Goal: Transaction & Acquisition: Book appointment/travel/reservation

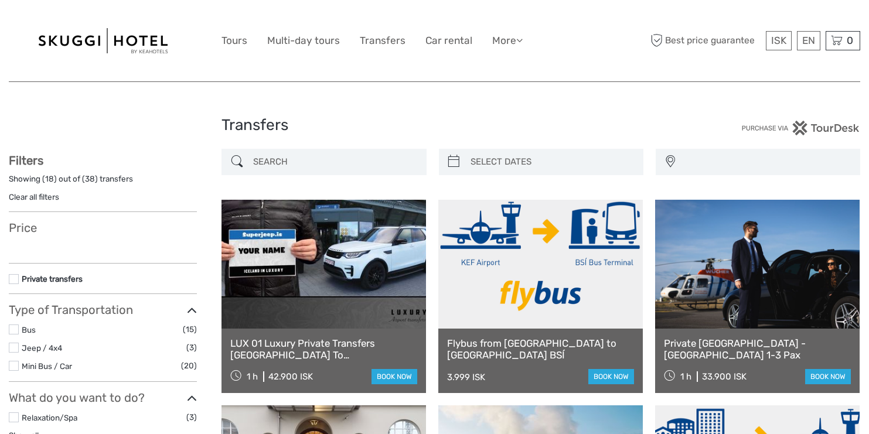
select select
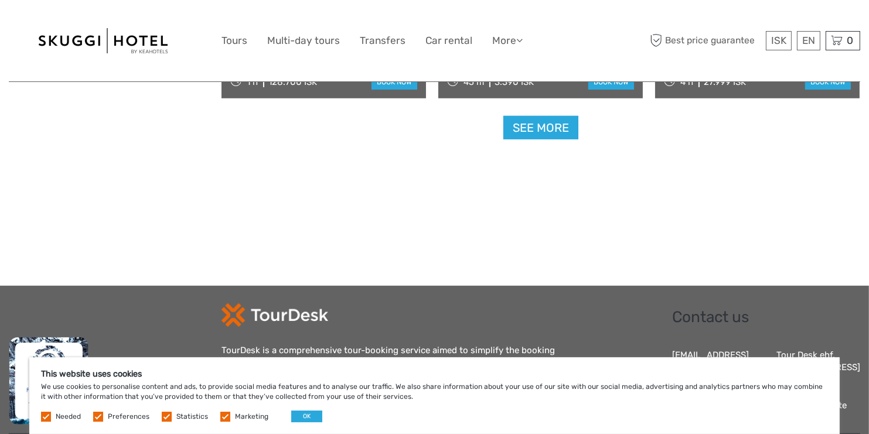
scroll to position [1348, 0]
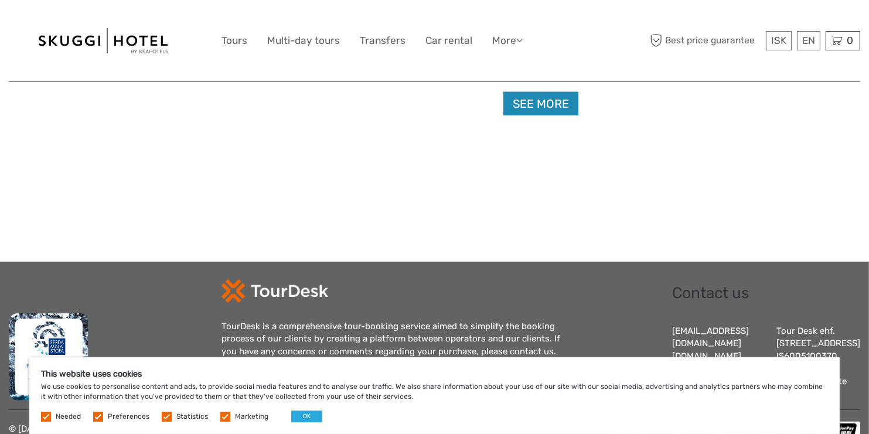
click at [545, 103] on link "See more" at bounding box center [541, 104] width 75 height 24
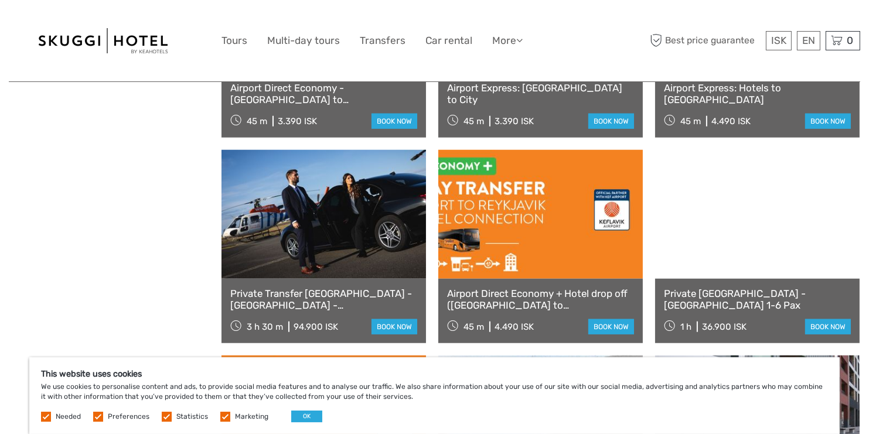
scroll to position [1758, 0]
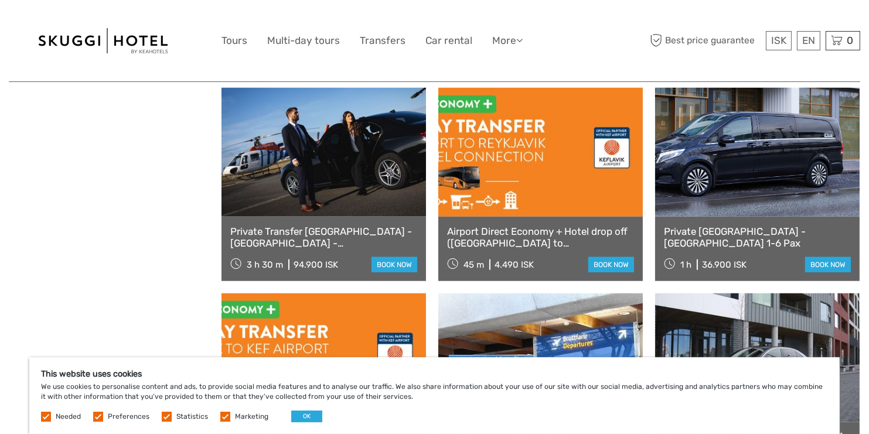
click at [220, 415] on label at bounding box center [225, 417] width 10 height 10
click at [0, 0] on input "checkbox" at bounding box center [0, 0] width 0 height 0
click at [168, 417] on label at bounding box center [167, 417] width 10 height 10
click at [0, 0] on input "checkbox" at bounding box center [0, 0] width 0 height 0
click at [100, 414] on label at bounding box center [98, 417] width 10 height 10
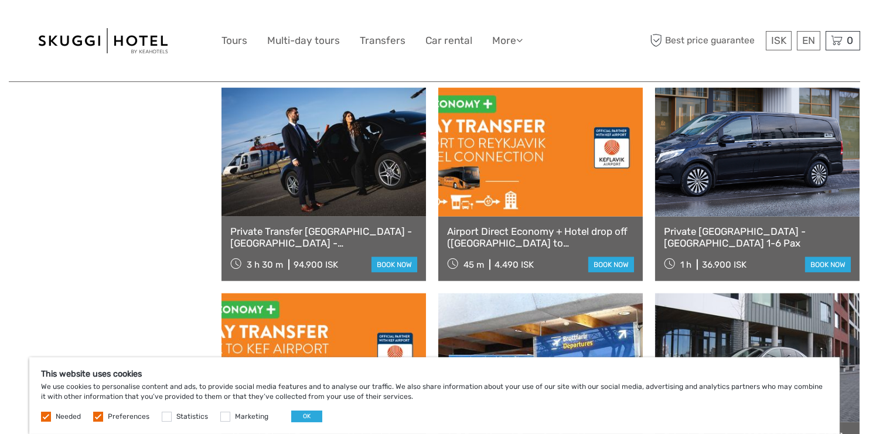
click at [0, 0] on input "checkbox" at bounding box center [0, 0] width 0 height 0
click at [307, 417] on button "OK" at bounding box center [306, 417] width 31 height 12
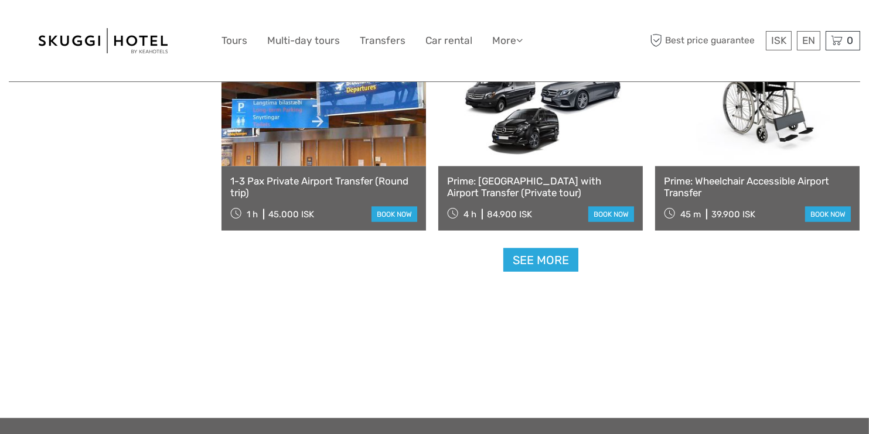
scroll to position [2520, 0]
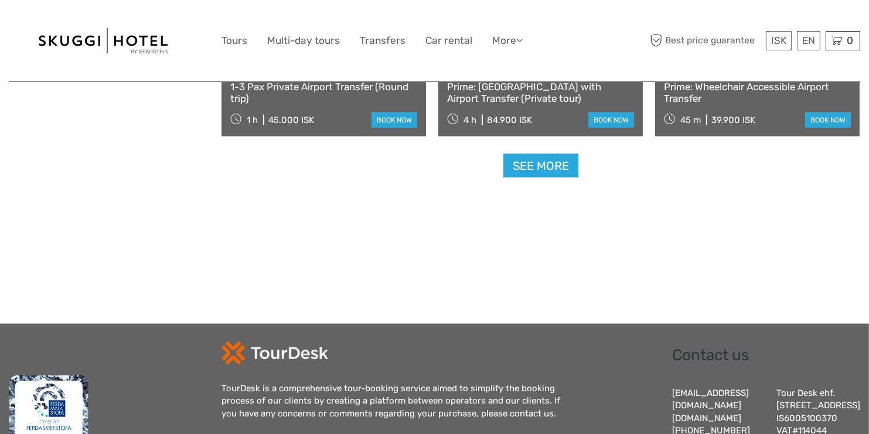
click at [562, 166] on link "See more" at bounding box center [541, 166] width 75 height 24
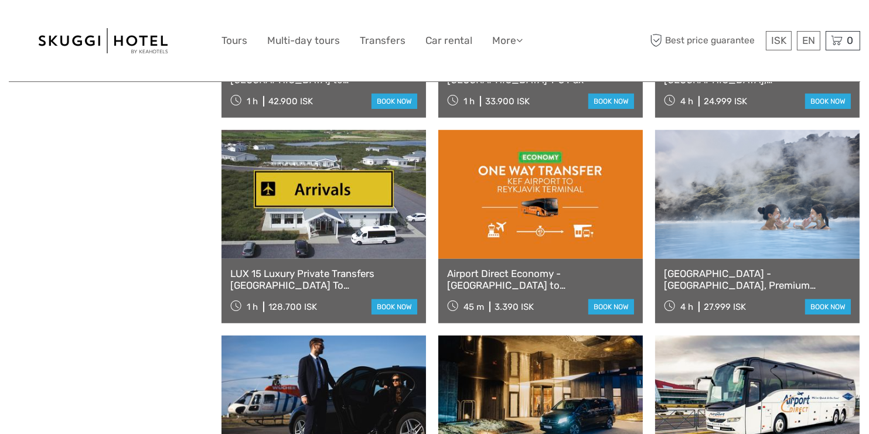
scroll to position [1000, 0]
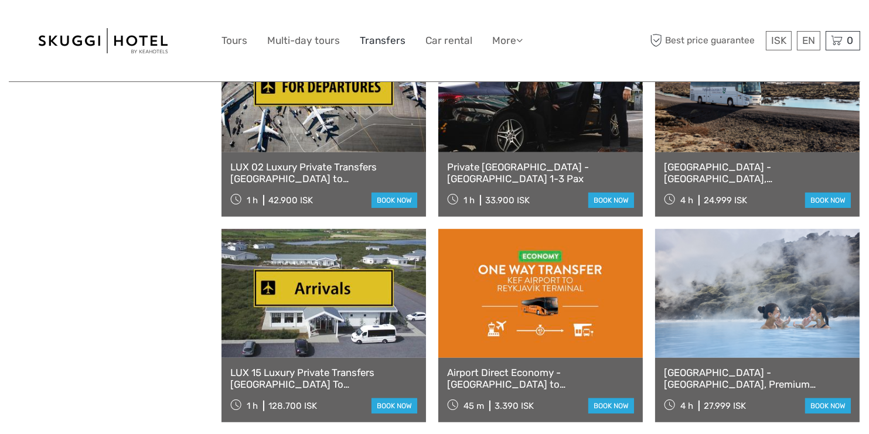
click at [370, 36] on link "Transfers" at bounding box center [383, 40] width 46 height 17
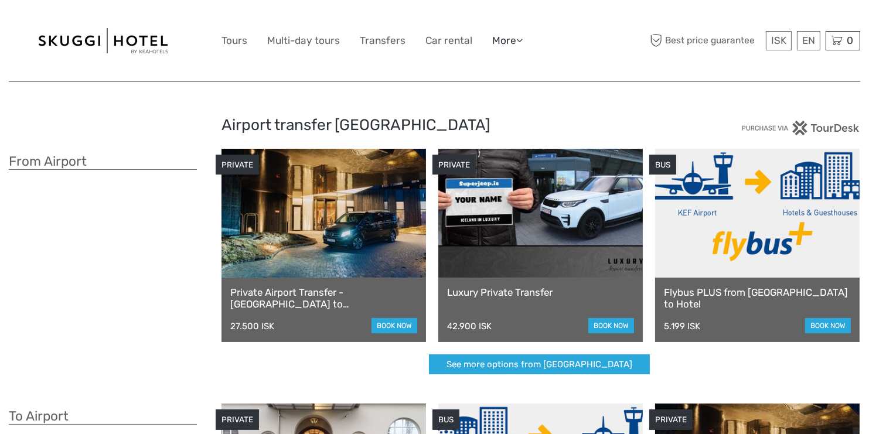
click at [511, 39] on link "More" at bounding box center [507, 40] width 30 height 17
click at [495, 116] on link "Back to Hotel" at bounding box center [487, 117] width 70 height 23
